Goal: Task Accomplishment & Management: Manage account settings

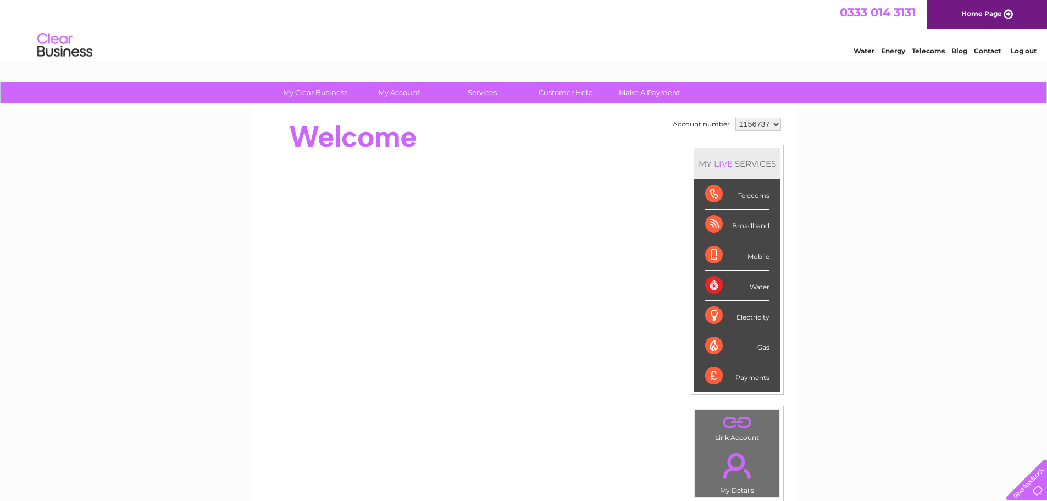
click at [712, 197] on div "Telecoms" at bounding box center [737, 194] width 64 height 30
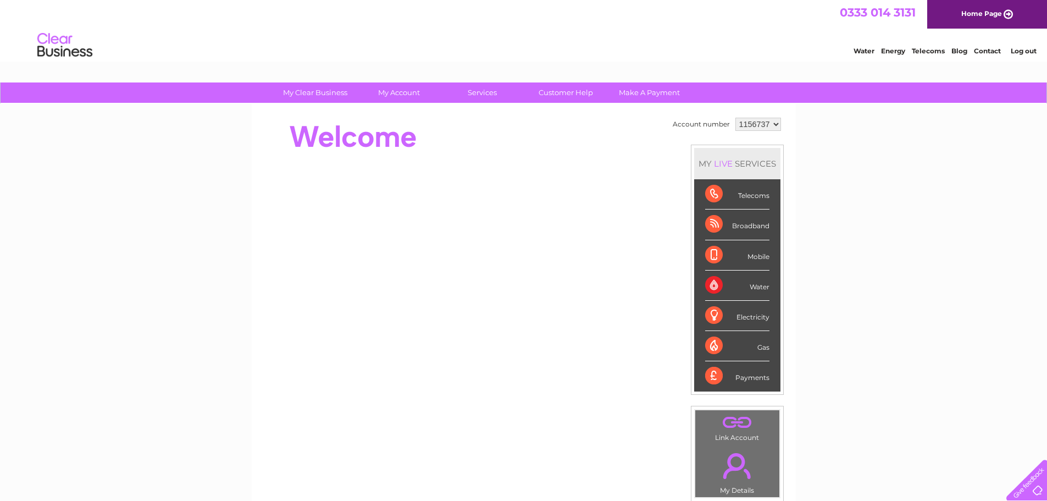
click at [712, 197] on div "Telecoms" at bounding box center [737, 194] width 64 height 30
click at [733, 426] on link "." at bounding box center [737, 422] width 79 height 19
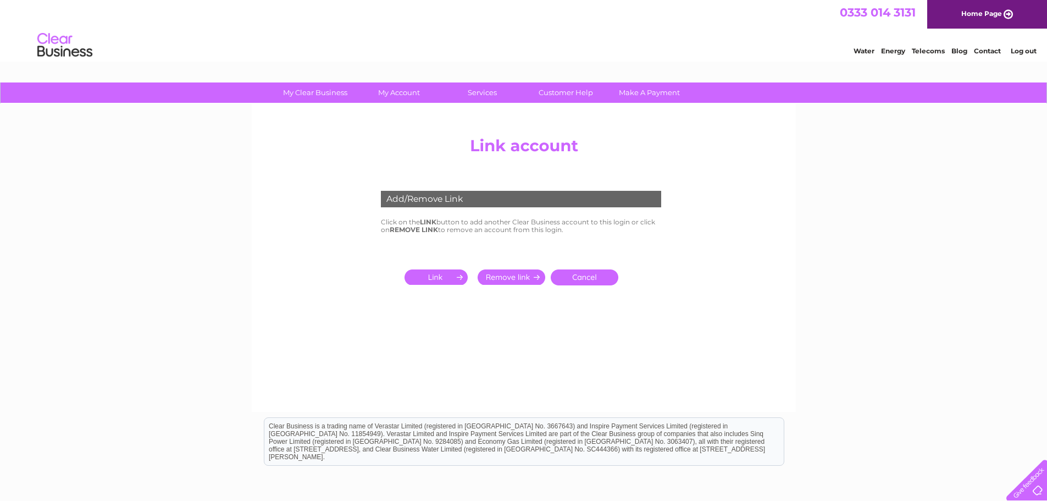
click at [514, 274] on input "submit" at bounding box center [512, 276] width 68 height 15
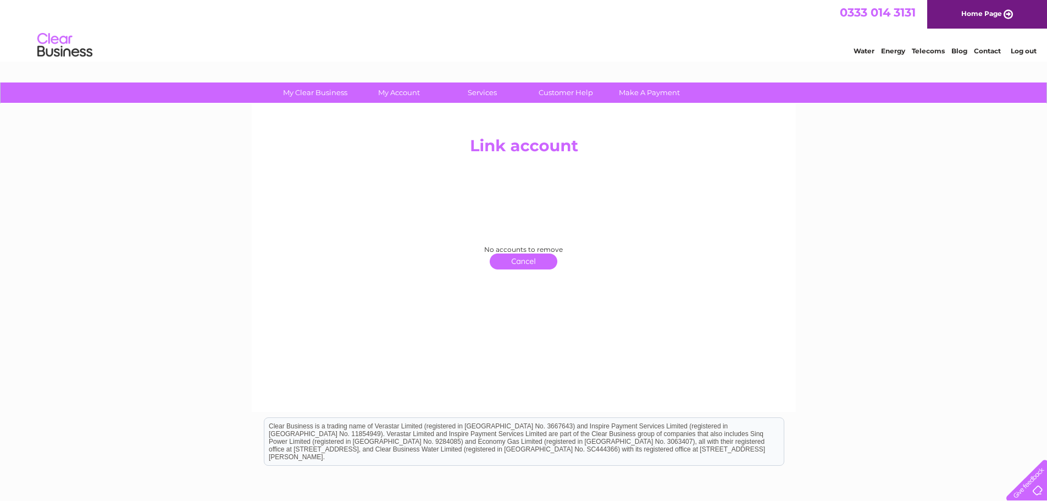
click at [528, 262] on link "click here to return" at bounding box center [524, 261] width 68 height 16
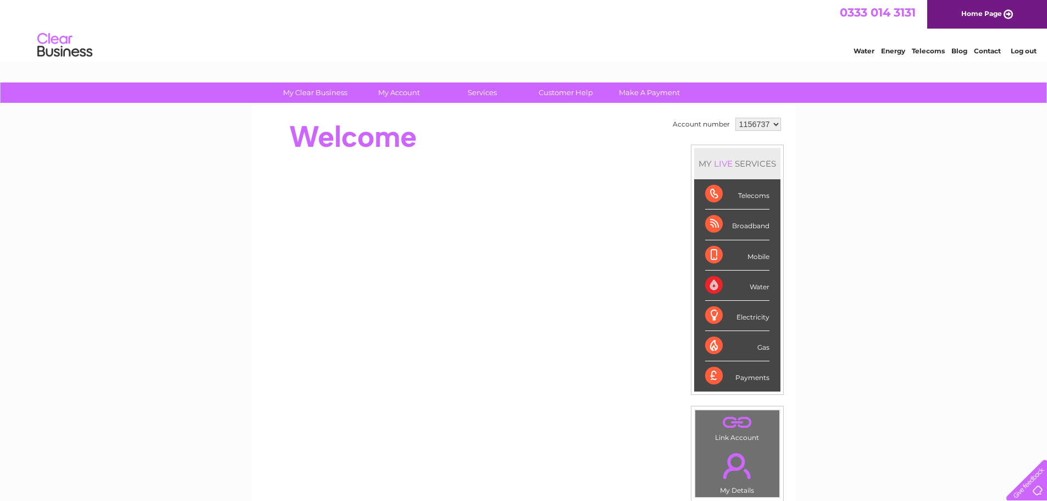
click at [713, 197] on div "Telecoms" at bounding box center [737, 194] width 64 height 30
click at [752, 196] on div "Telecoms" at bounding box center [737, 194] width 64 height 30
click at [712, 166] on div "LIVE" at bounding box center [723, 163] width 23 height 10
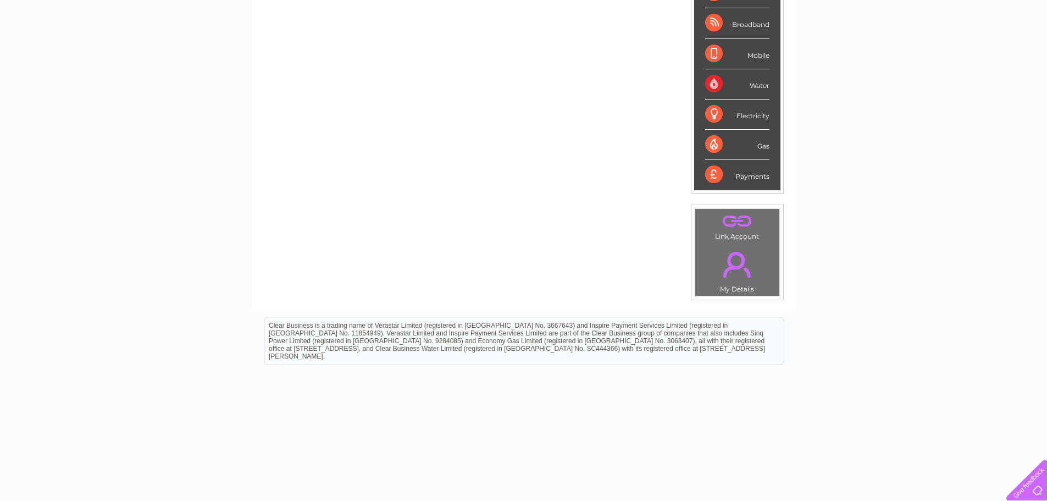
scroll to position [208, 0]
